Goal: Task Accomplishment & Management: Use online tool/utility

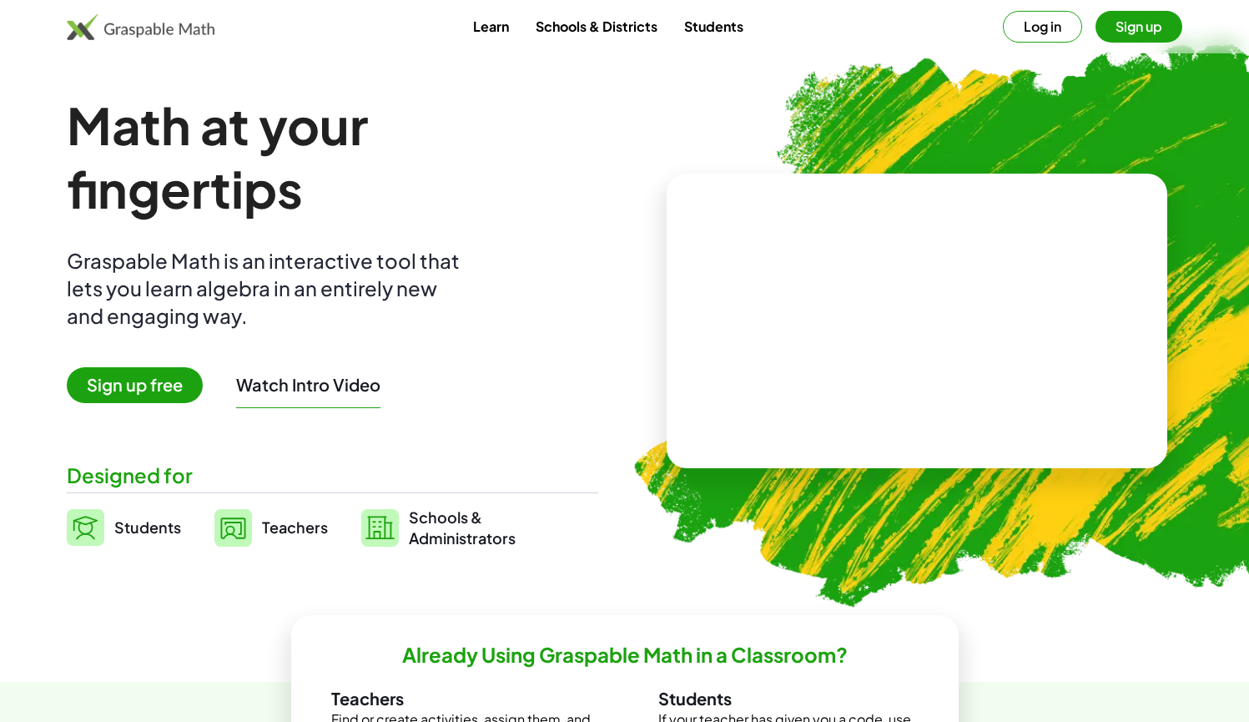
click at [299, 384] on button "Watch Intro Video" at bounding box center [308, 385] width 144 height 22
click at [144, 382] on span "Sign up free" at bounding box center [135, 385] width 136 height 36
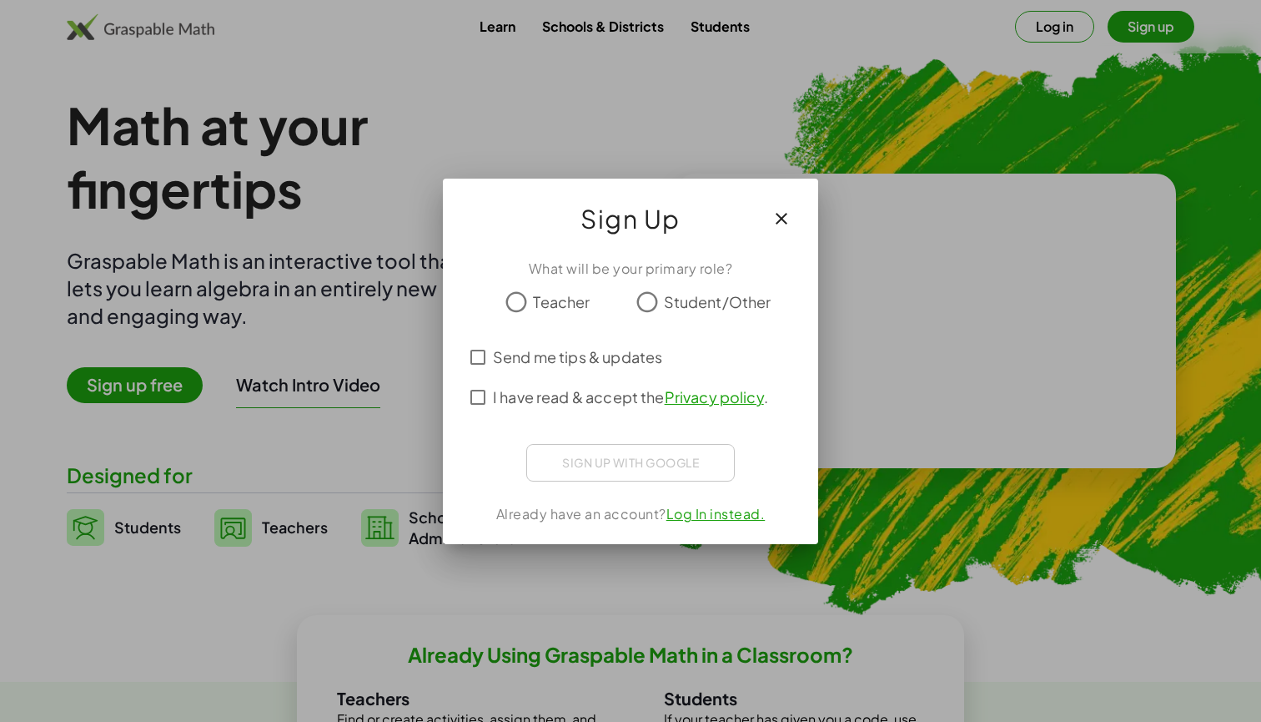
click at [677, 298] on span "Student/Other" at bounding box center [718, 301] width 108 height 23
click at [587, 361] on span "Send me tips & updates" at bounding box center [577, 356] width 169 height 23
click at [628, 397] on span "I have read & accept the Privacy policy ." at bounding box center [630, 396] width 275 height 23
click at [643, 457] on div "Inloggen met Google. Wordt geopend in een nieuw tabblad" at bounding box center [631, 460] width 162 height 37
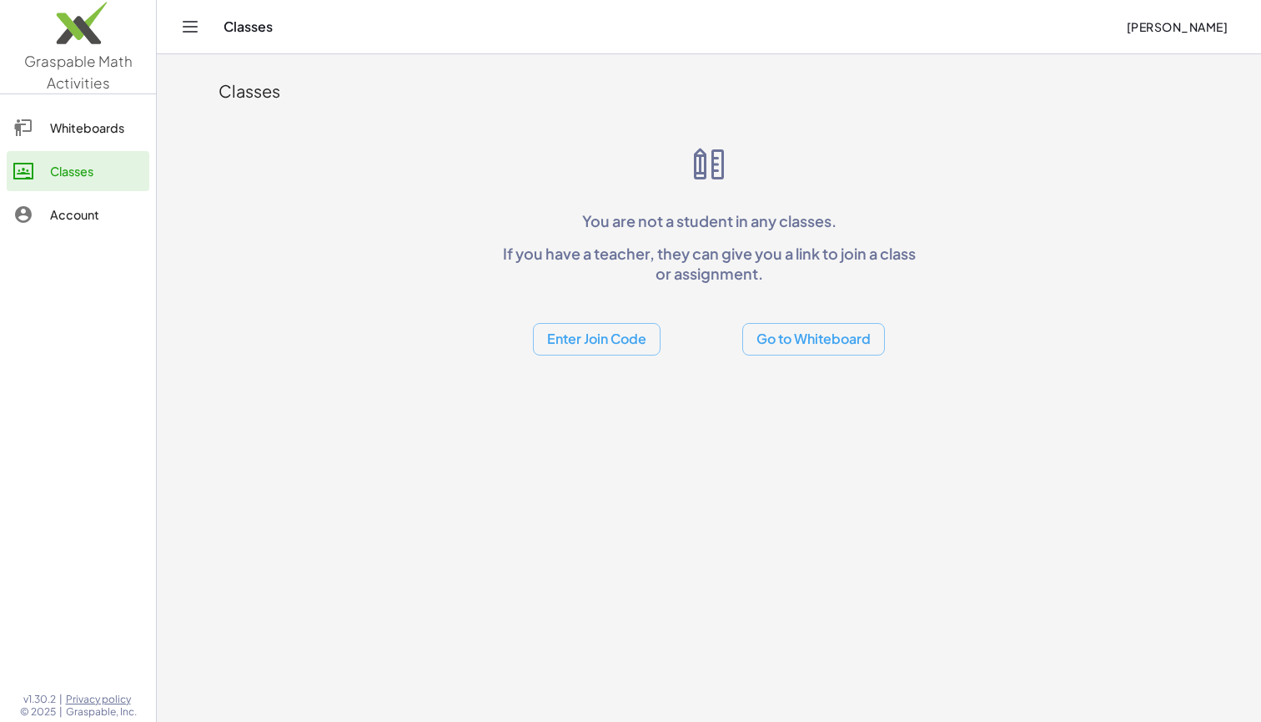
click at [841, 345] on button "Go to Whiteboard" at bounding box center [813, 339] width 143 height 33
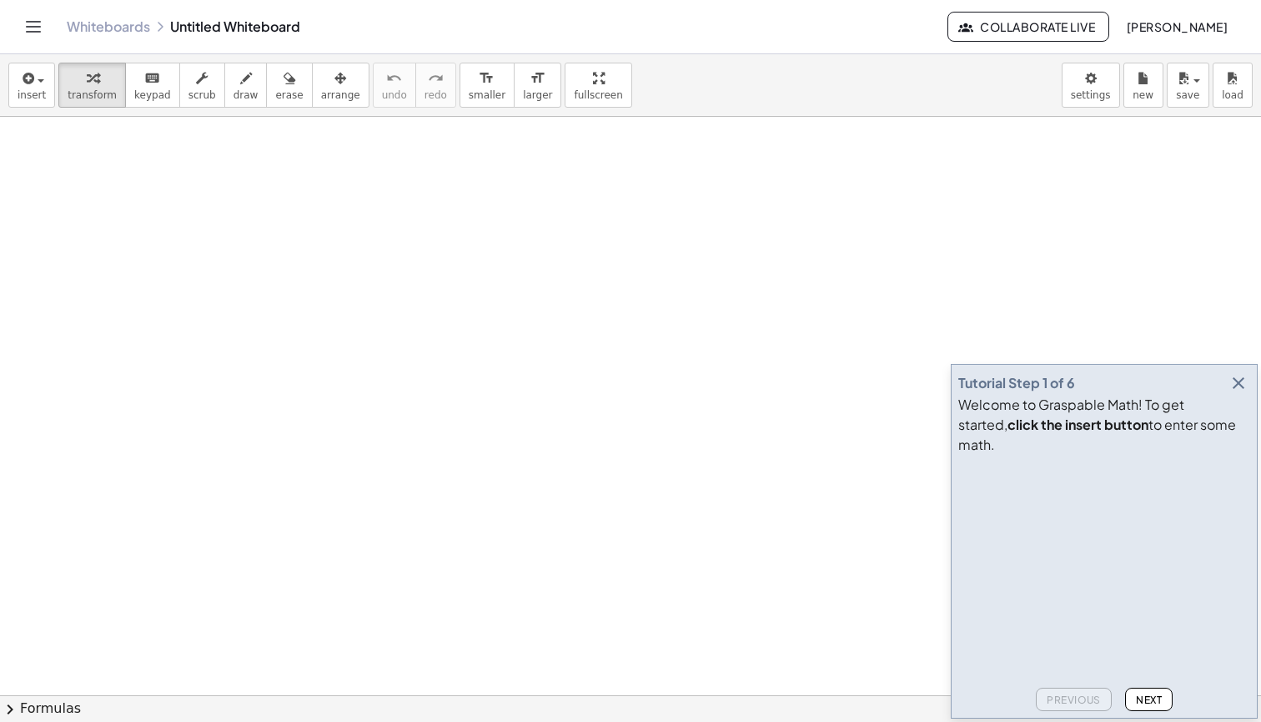
click at [970, 475] on video at bounding box center [1083, 523] width 250 height 125
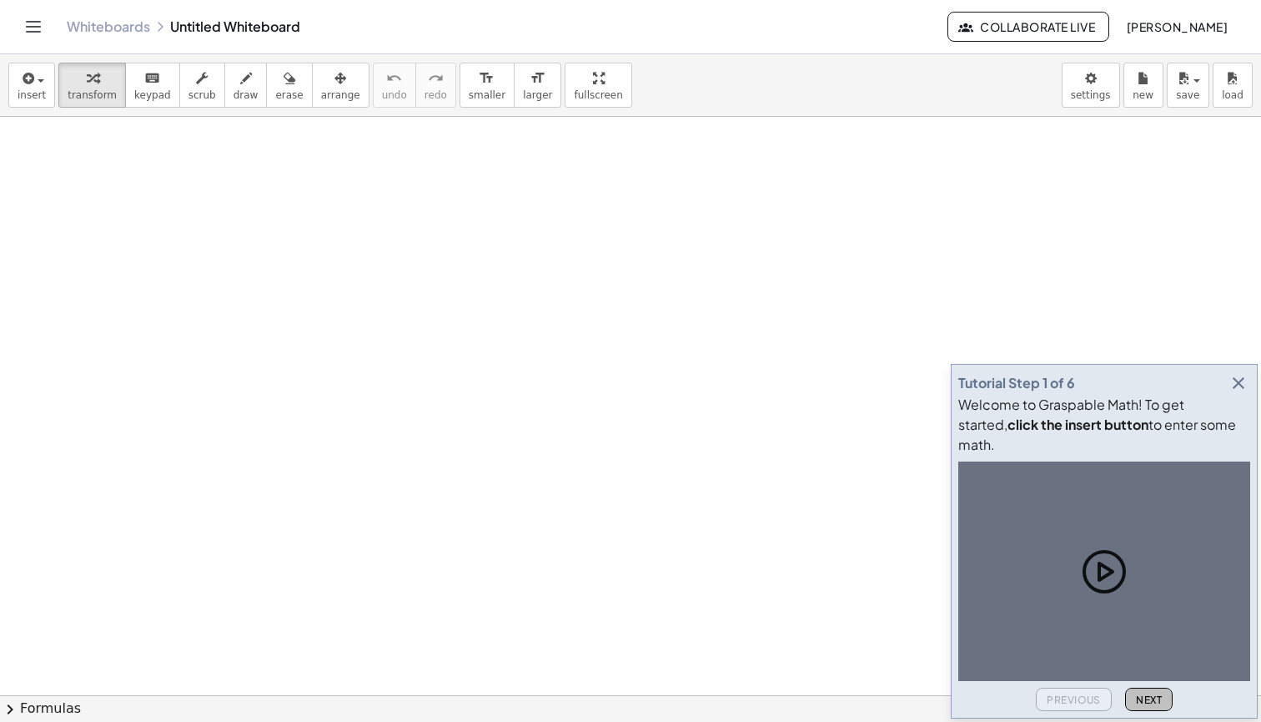
click at [1146, 694] on span "Next" at bounding box center [1149, 699] width 26 height 13
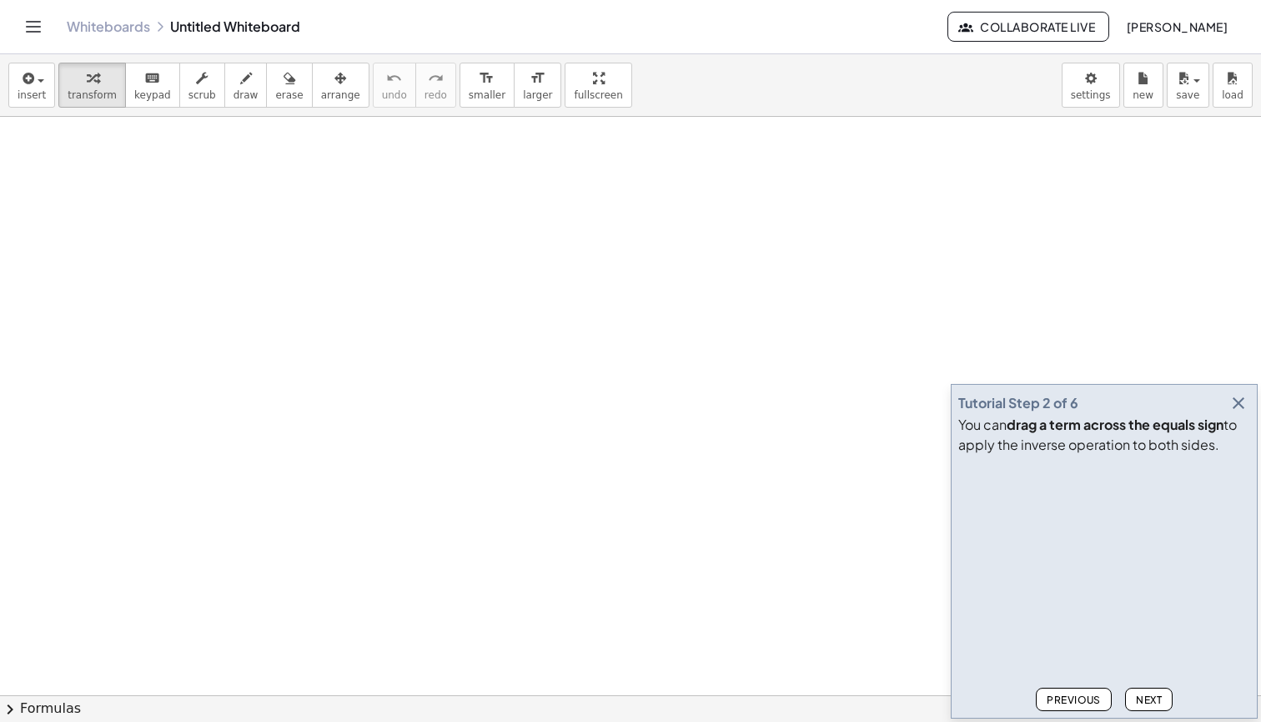
click at [1008, 586] on video at bounding box center [1083, 523] width 250 height 125
